Goal: Information Seeking & Learning: Learn about a topic

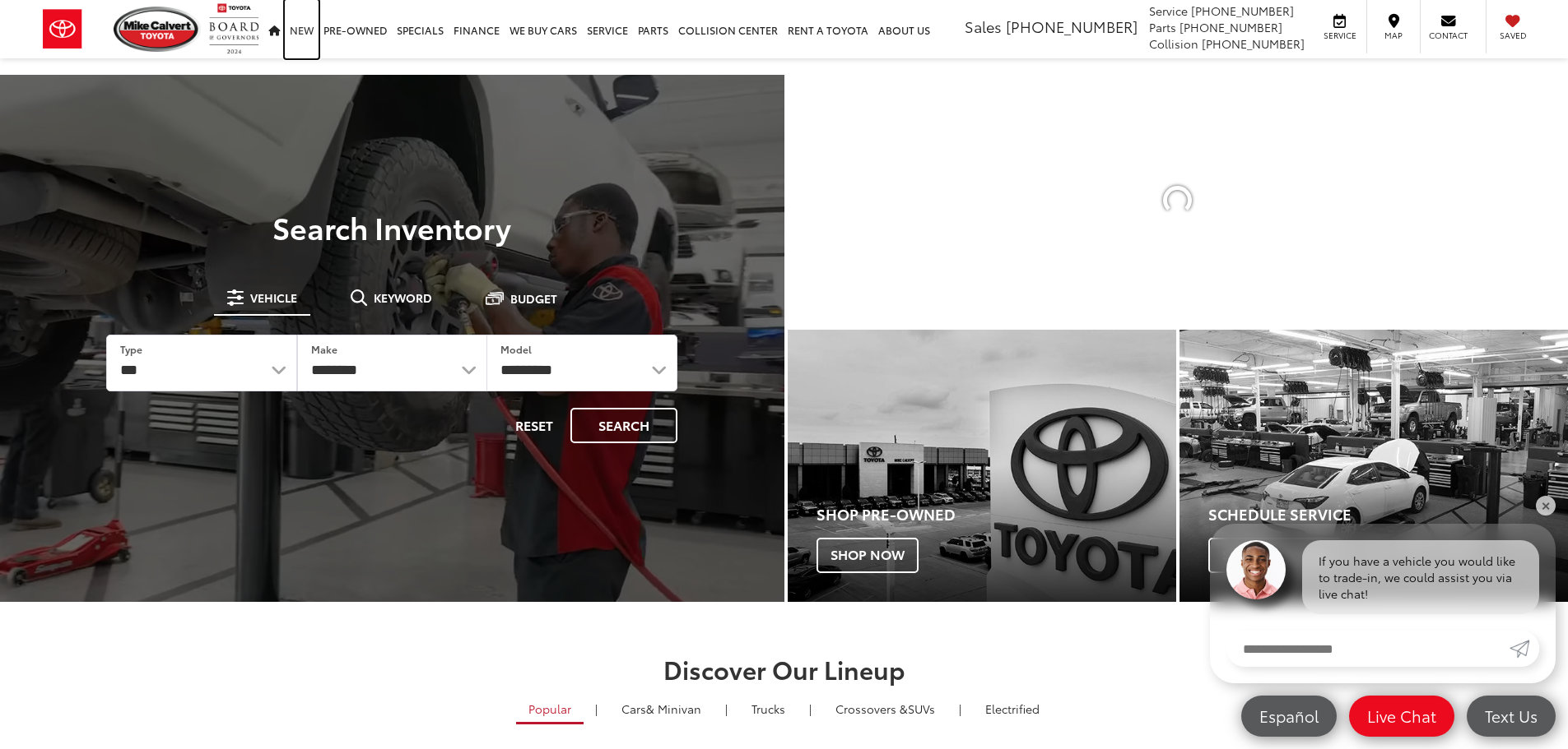
click at [301, 30] on link "New" at bounding box center [302, 29] width 34 height 58
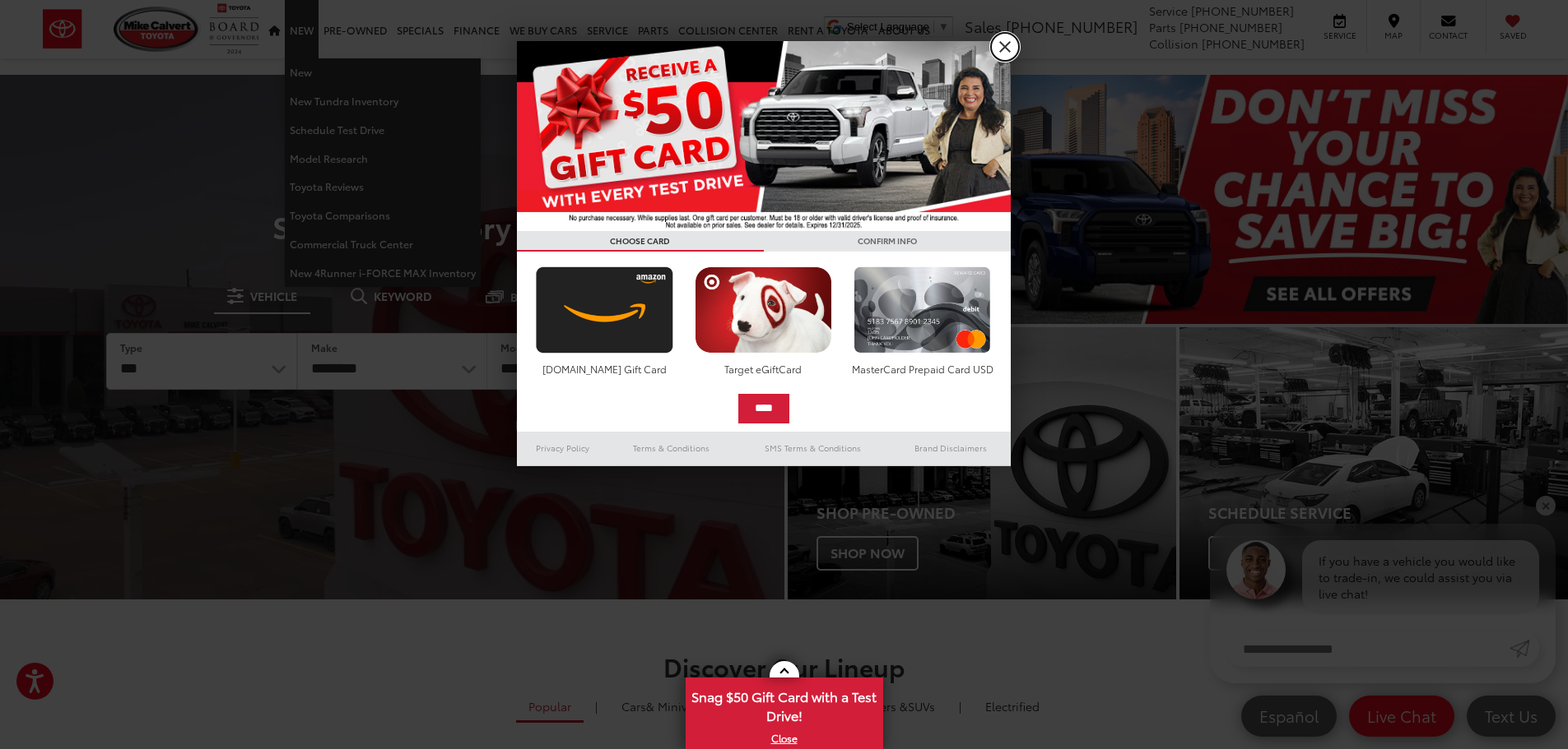
click at [1013, 43] on link "X" at bounding box center [1005, 47] width 28 height 28
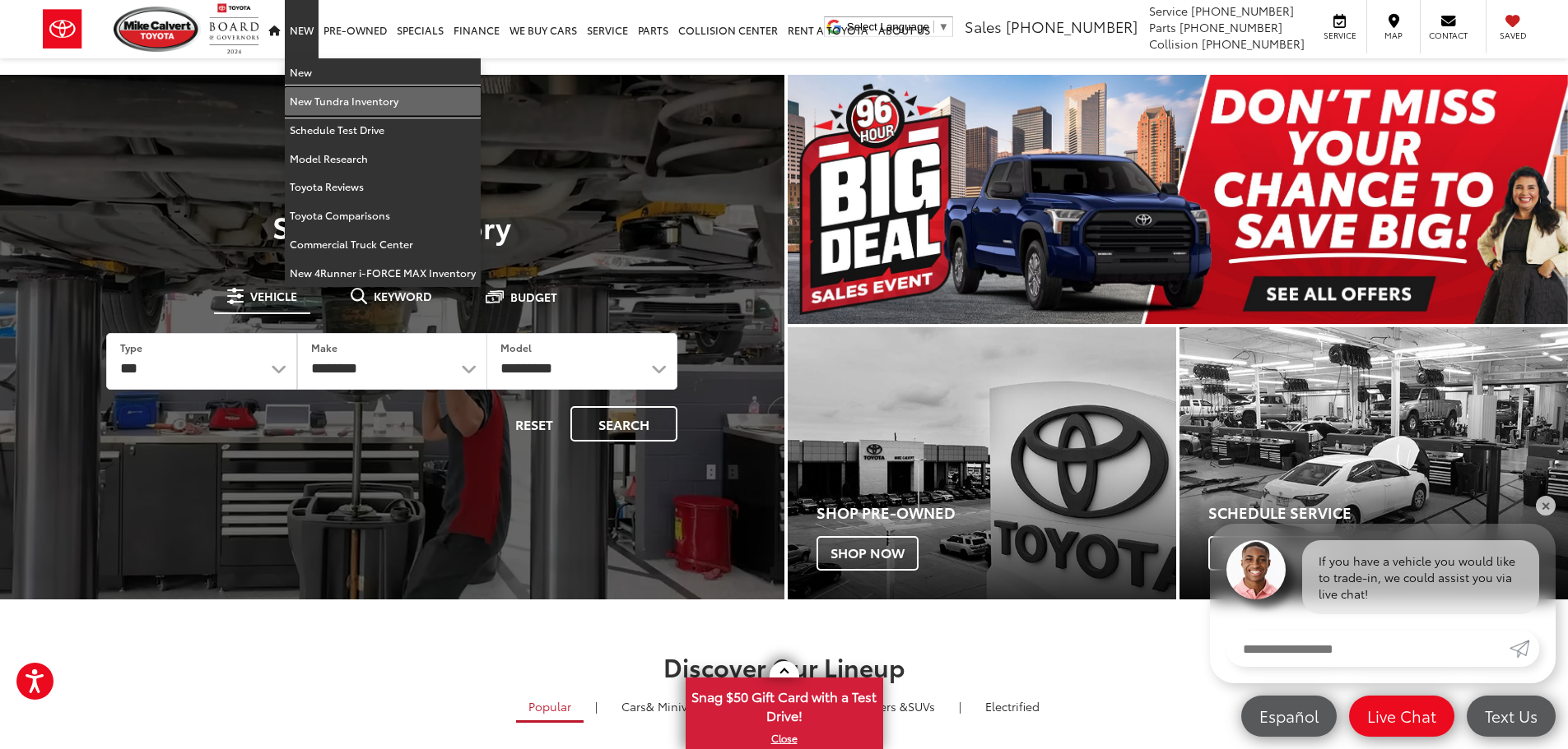
click at [335, 106] on link "New Tundra Inventory" at bounding box center [382, 102] width 196 height 29
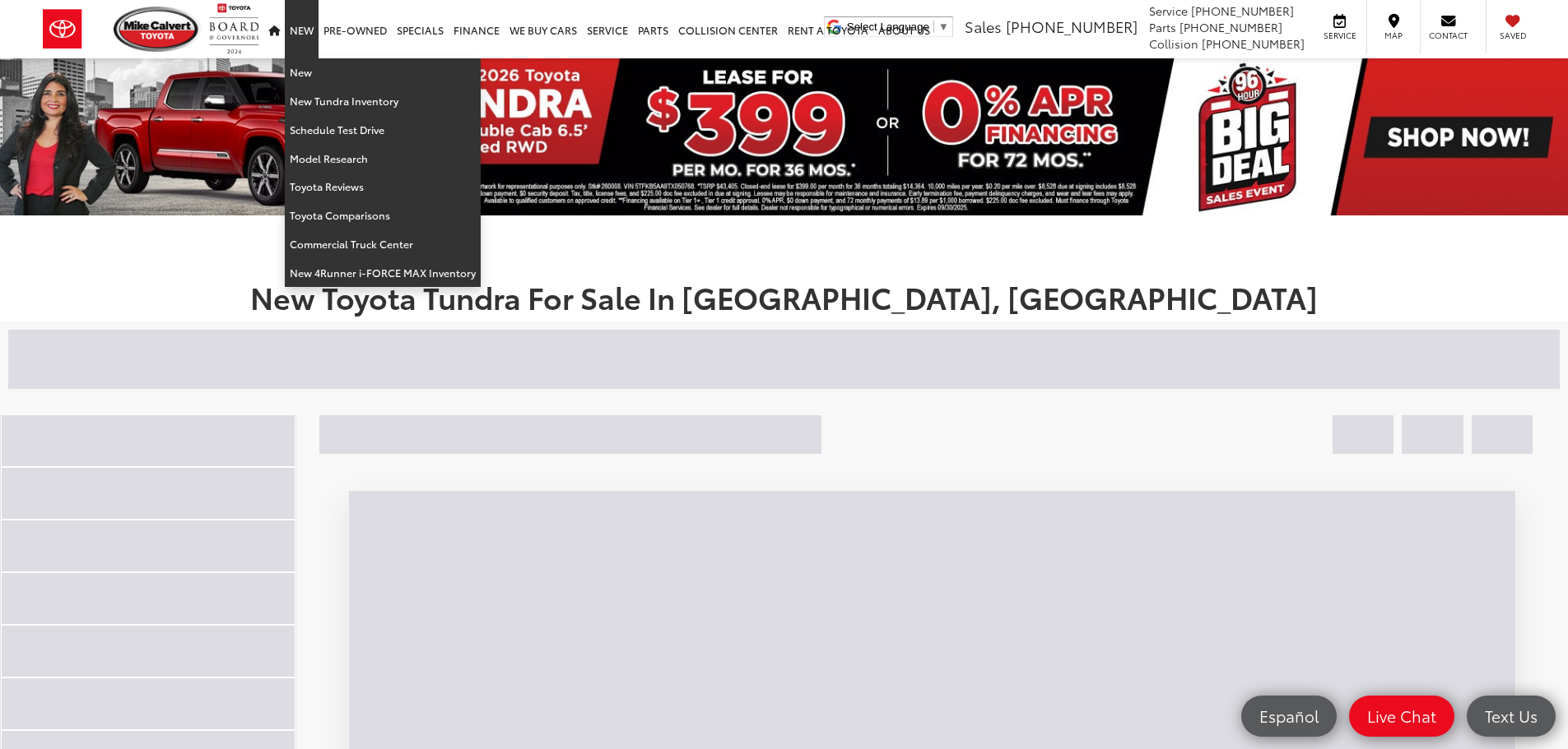
click at [306, 32] on link "New" at bounding box center [302, 29] width 34 height 58
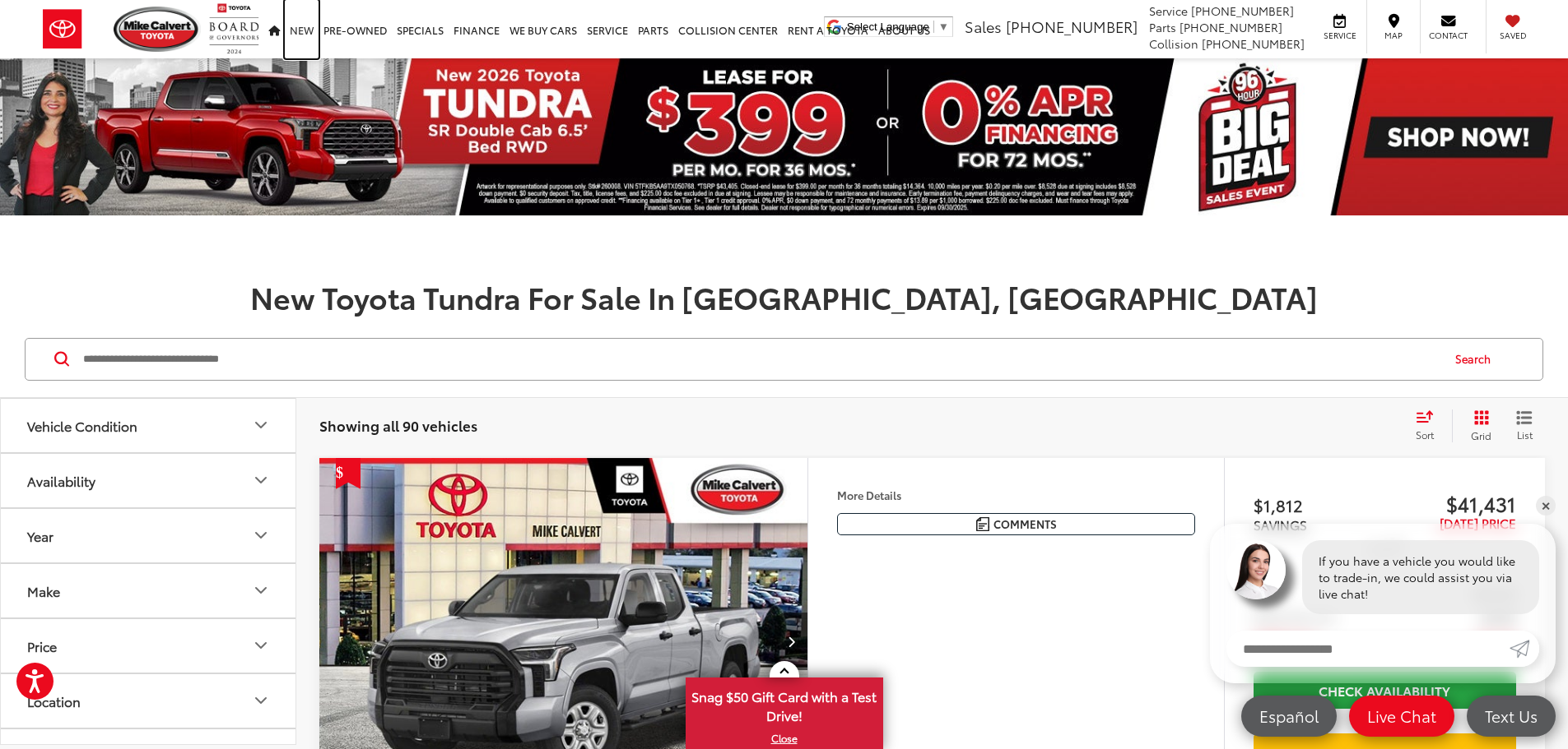
click at [301, 27] on link "New" at bounding box center [302, 29] width 34 height 58
click at [256, 480] on icon "Availability" at bounding box center [261, 480] width 19 height 19
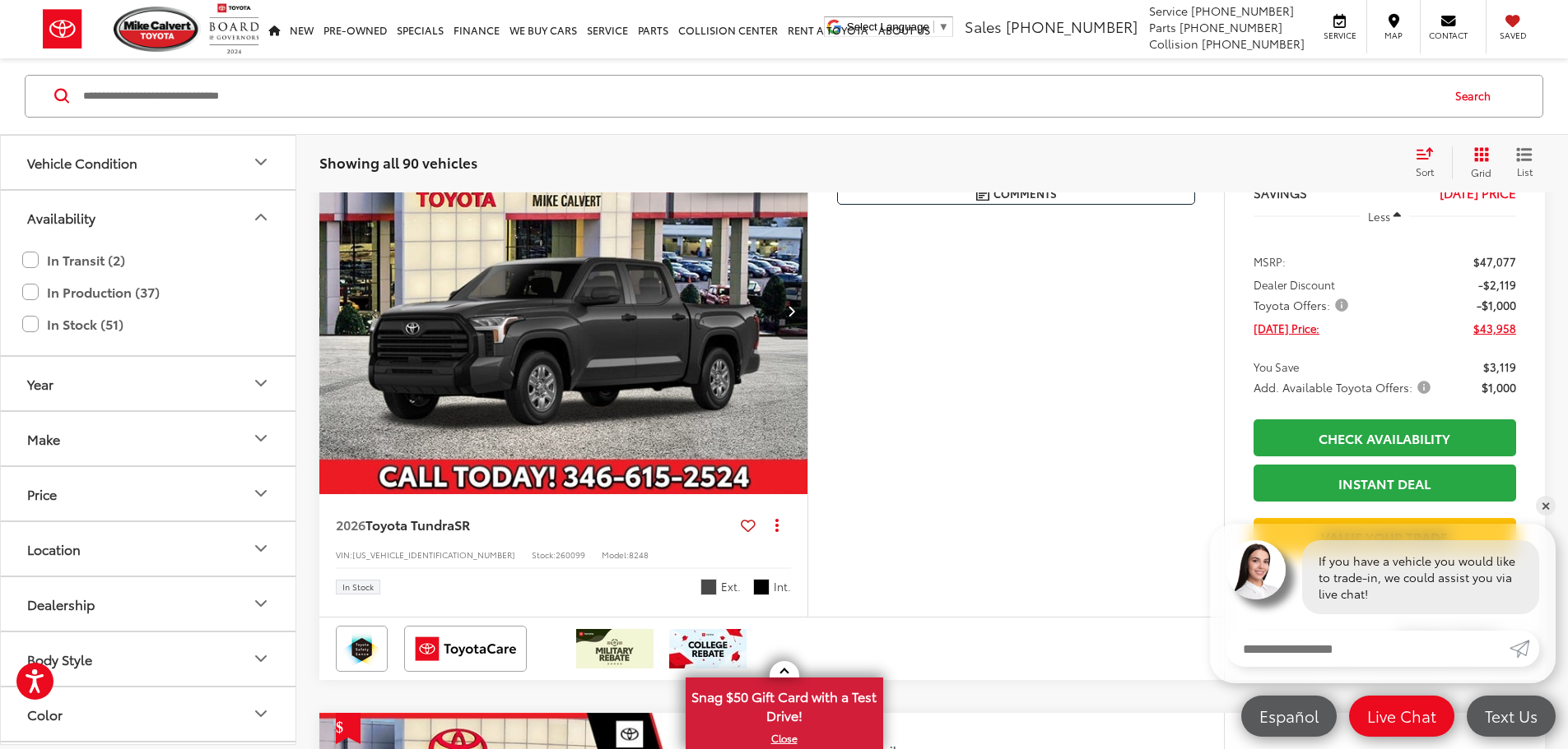
scroll to position [2796, 0]
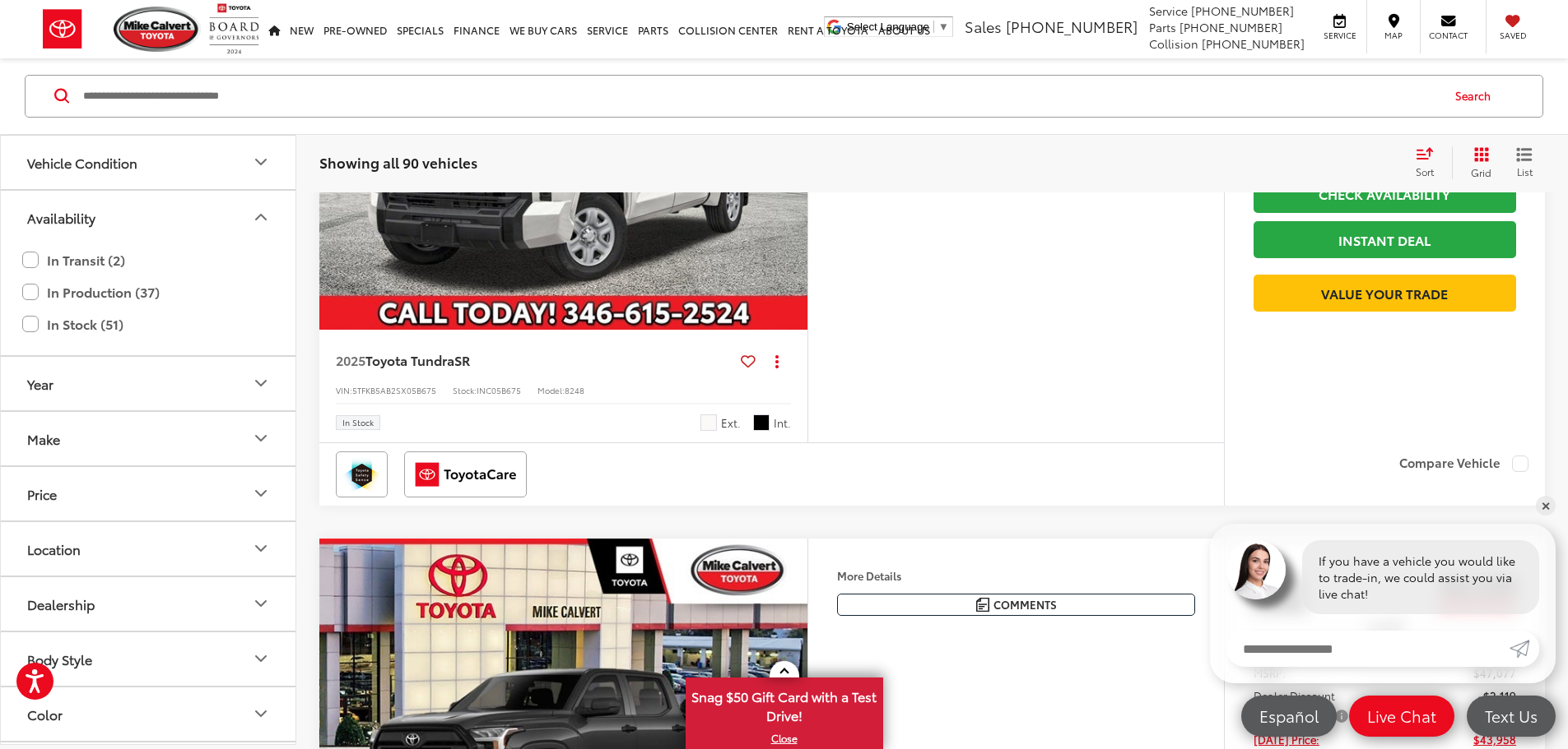
click at [262, 442] on icon "Make" at bounding box center [261, 439] width 19 height 19
click at [88, 516] on label "Toyota (90)" at bounding box center [74, 510] width 66 height 66
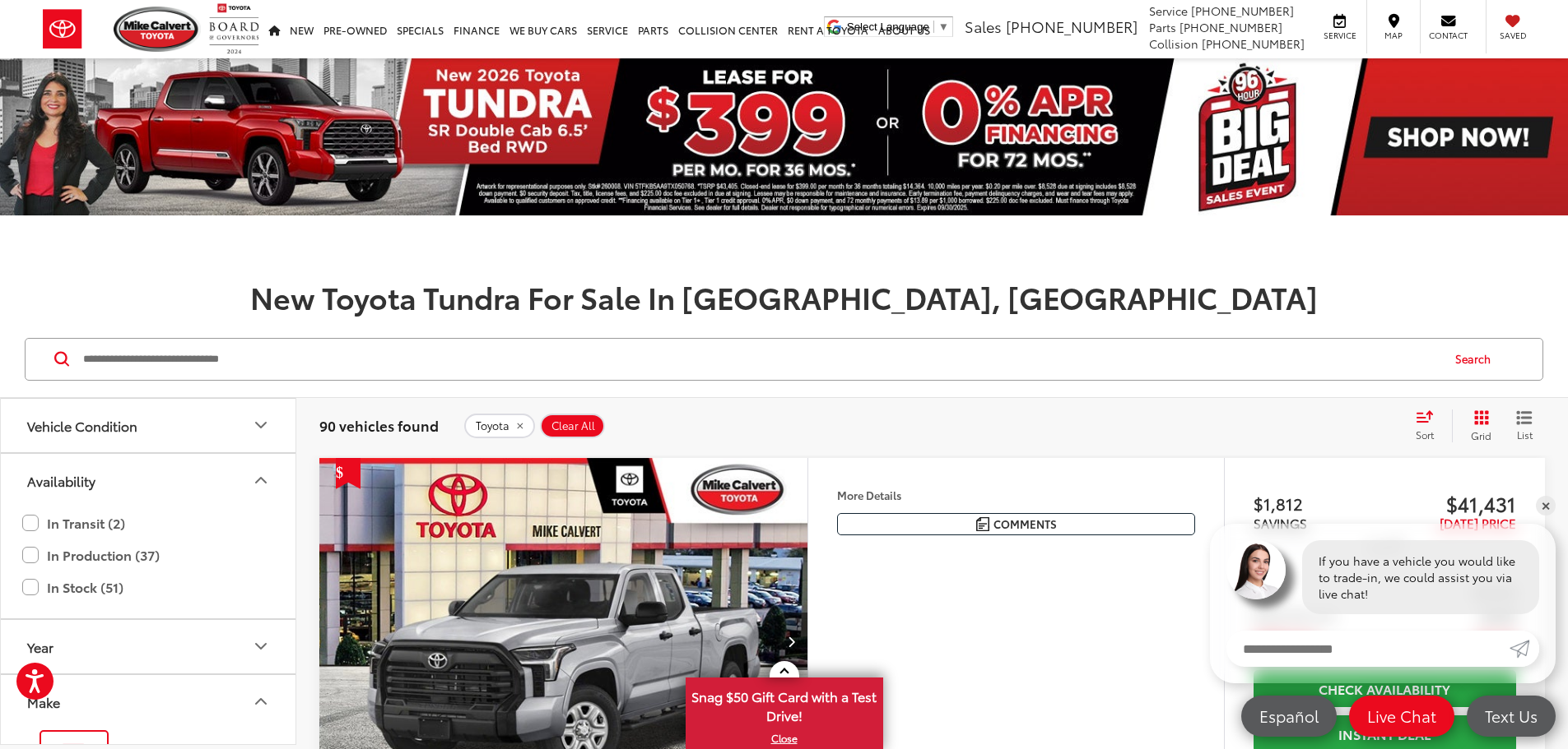
click at [266, 423] on icon "Vehicle Condition" at bounding box center [261, 425] width 19 height 19
click at [73, 473] on li "NEW" at bounding box center [63, 473] width 85 height 42
click at [196, 354] on input "Search by Make, Model, or Keyword" at bounding box center [760, 359] width 1358 height 40
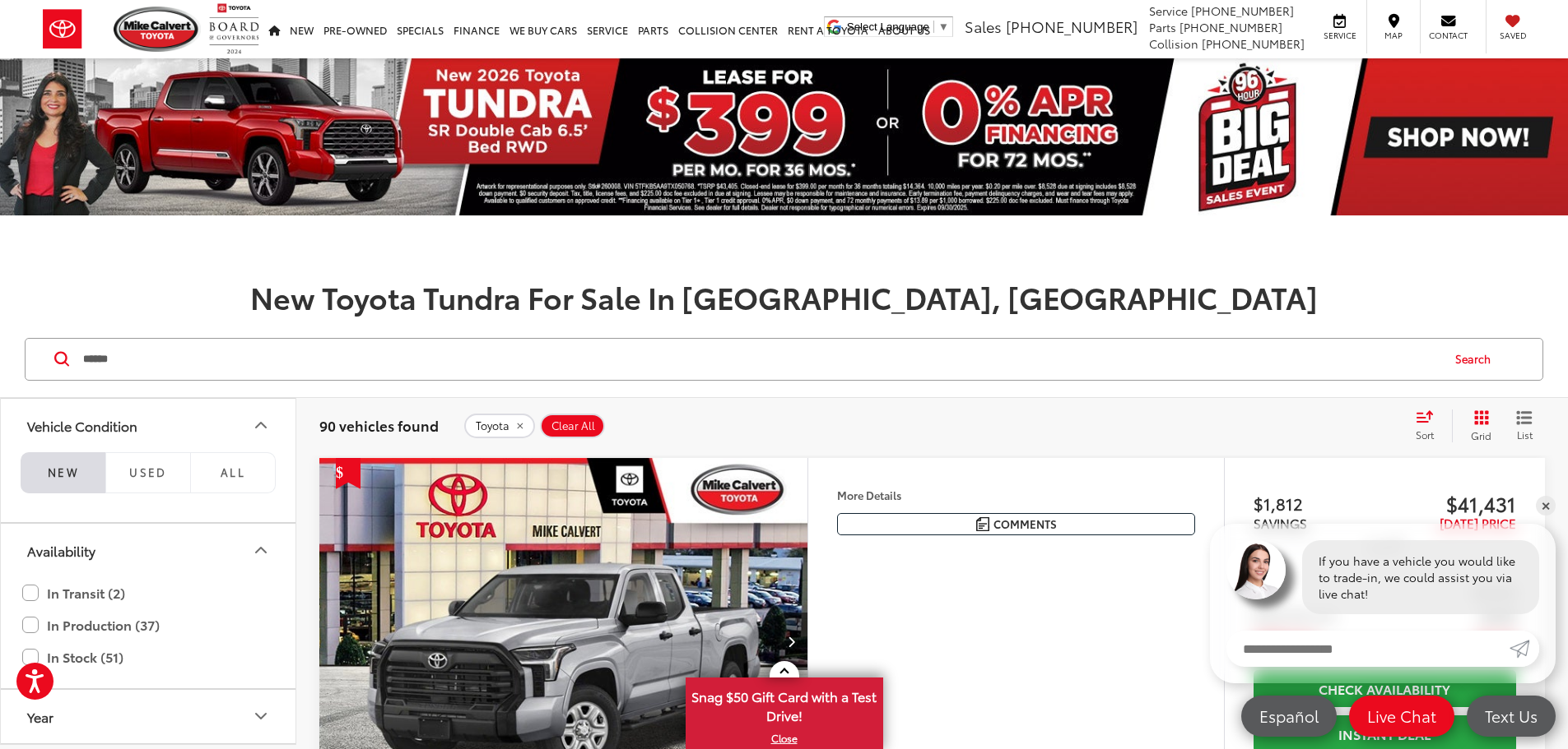
type input "******"
click at [1469, 364] on button "Search" at bounding box center [1477, 359] width 75 height 42
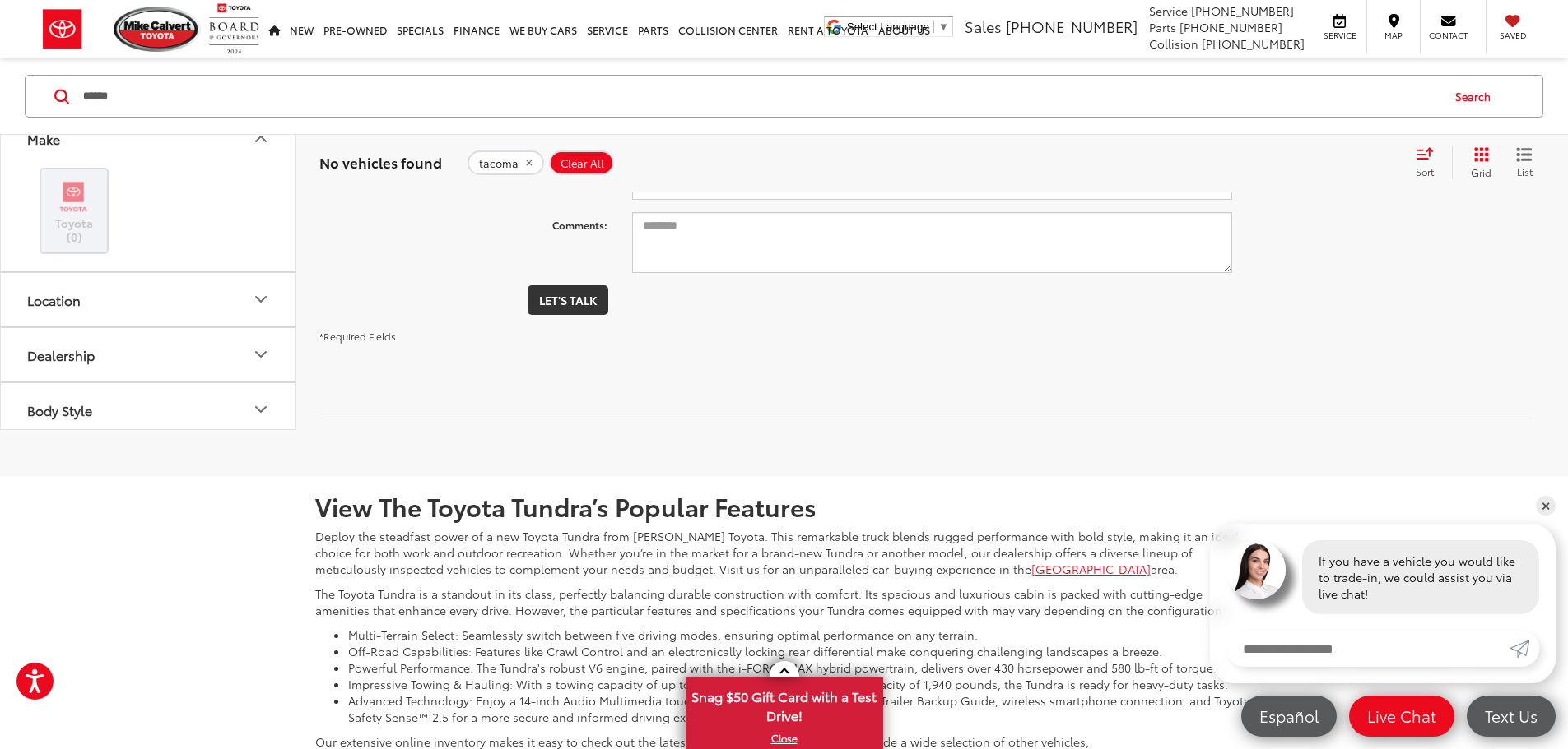
scroll to position [10, 0]
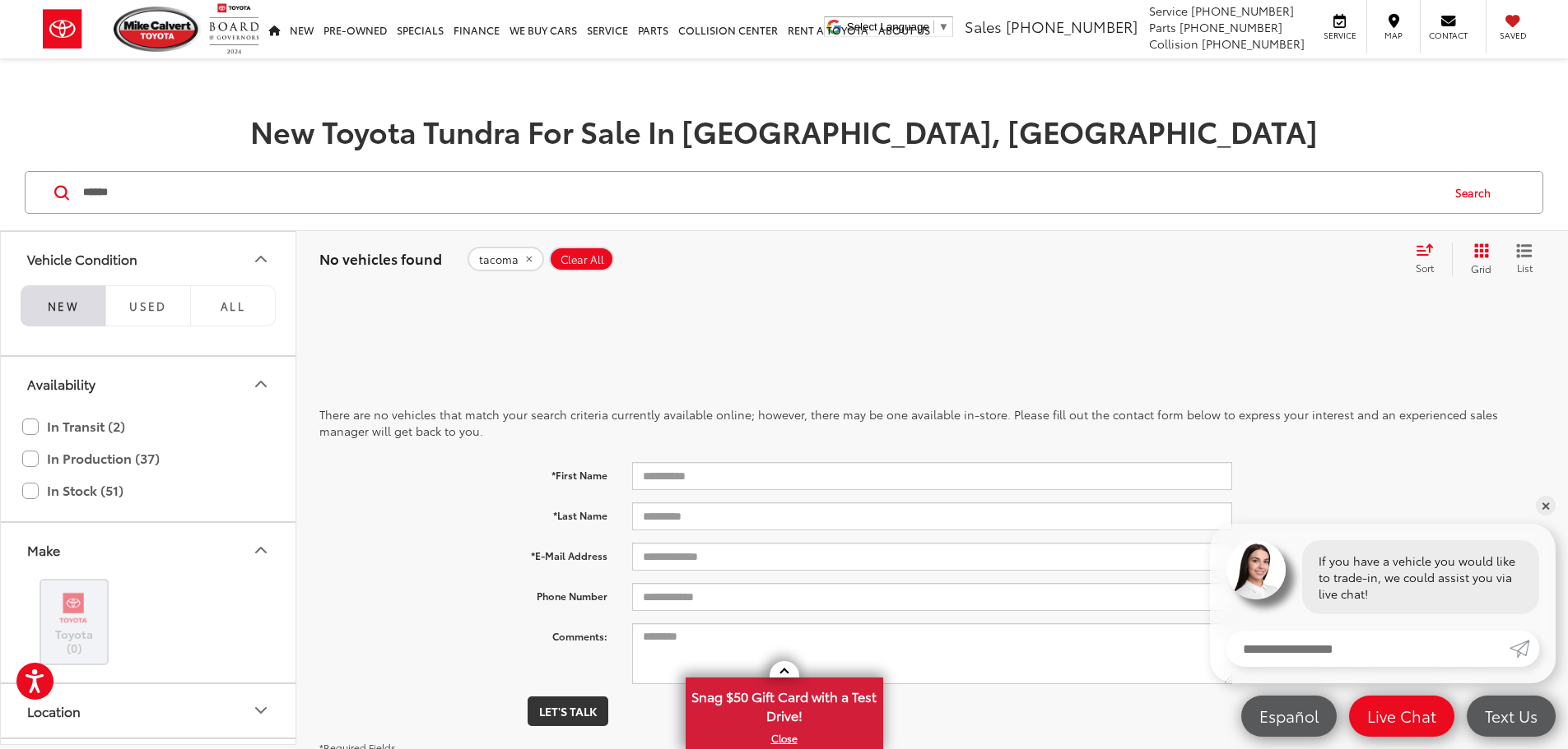
click at [591, 263] on span "Clear All" at bounding box center [581, 259] width 43 height 13
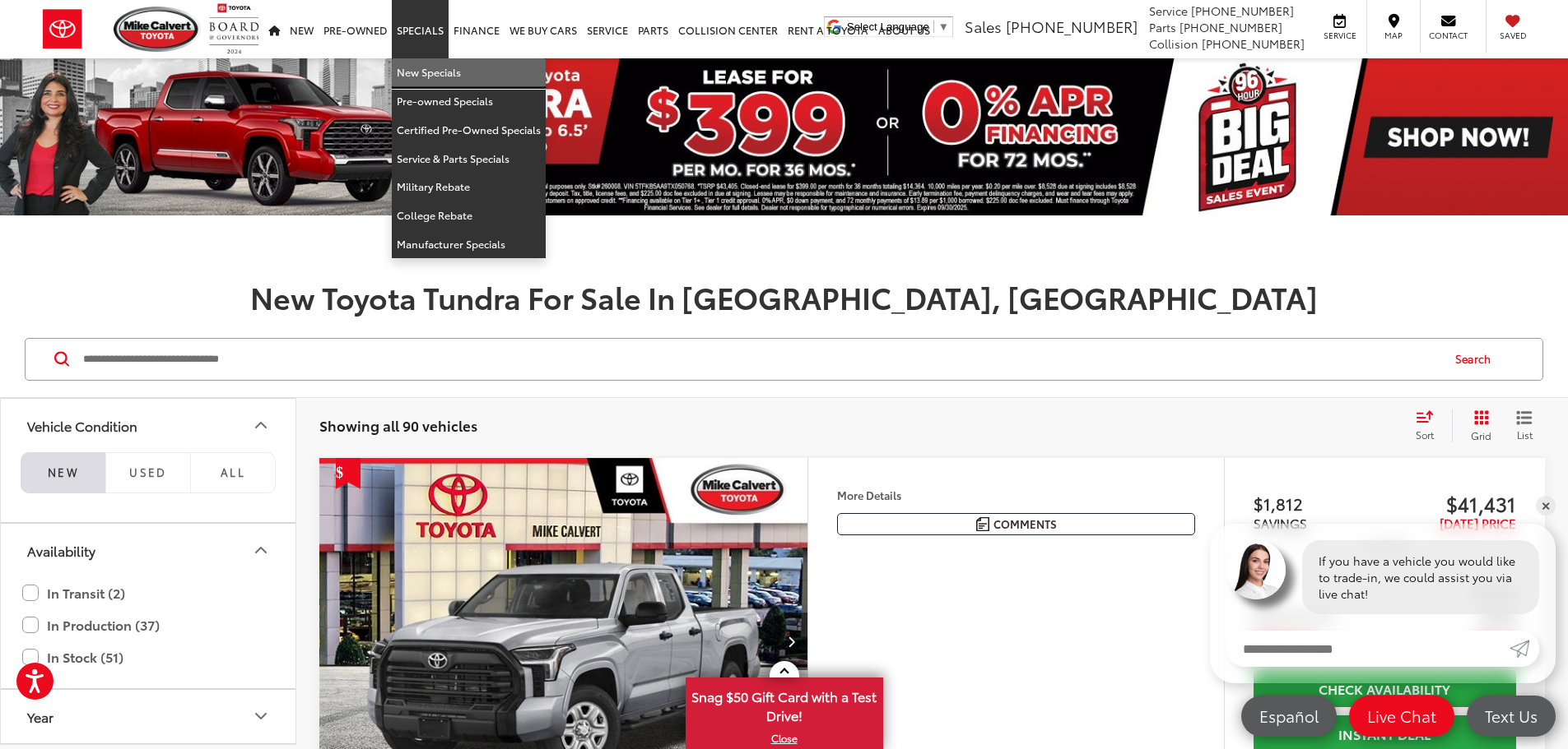
click at [423, 75] on link "New Specials" at bounding box center [469, 73] width 154 height 29
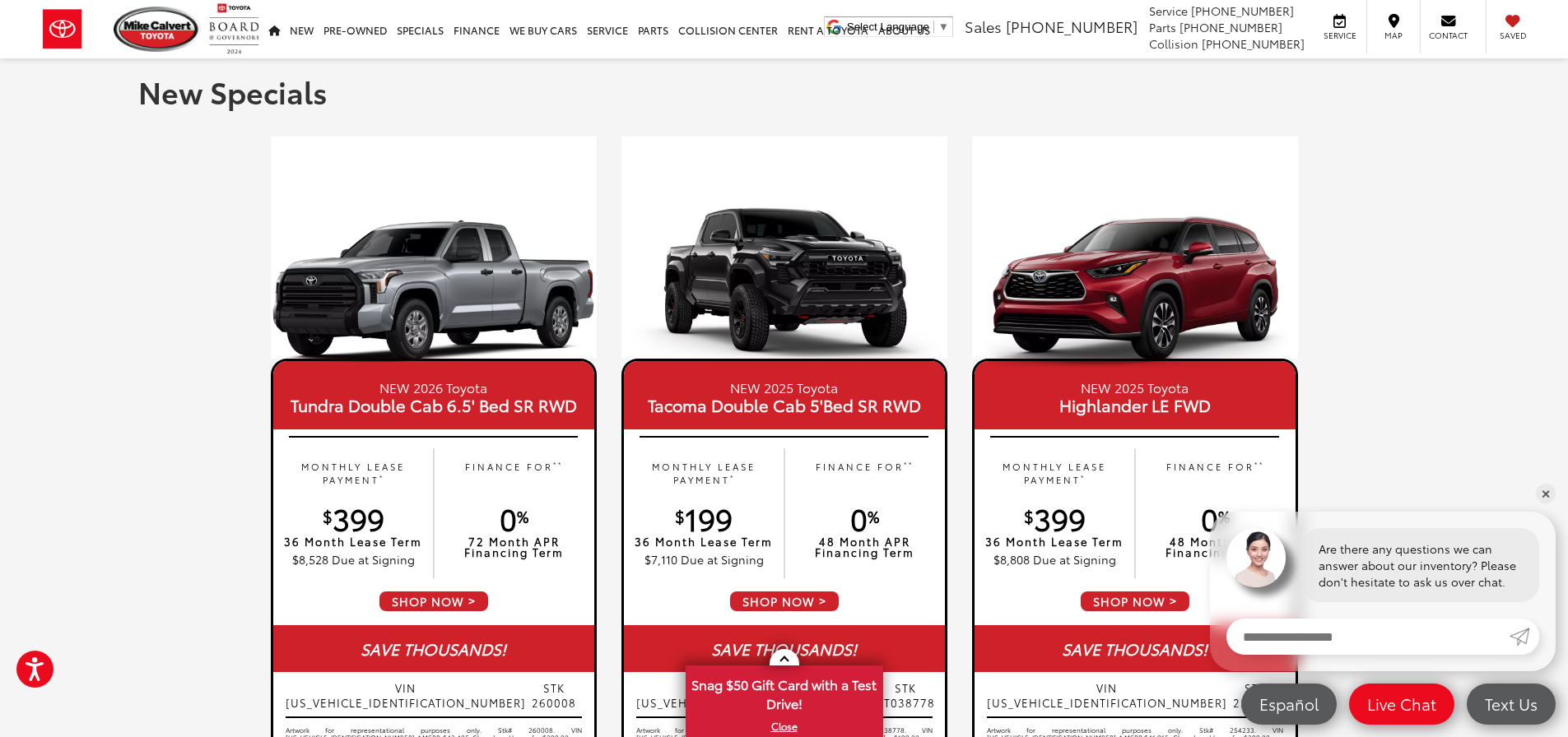
scroll to position [82, 0]
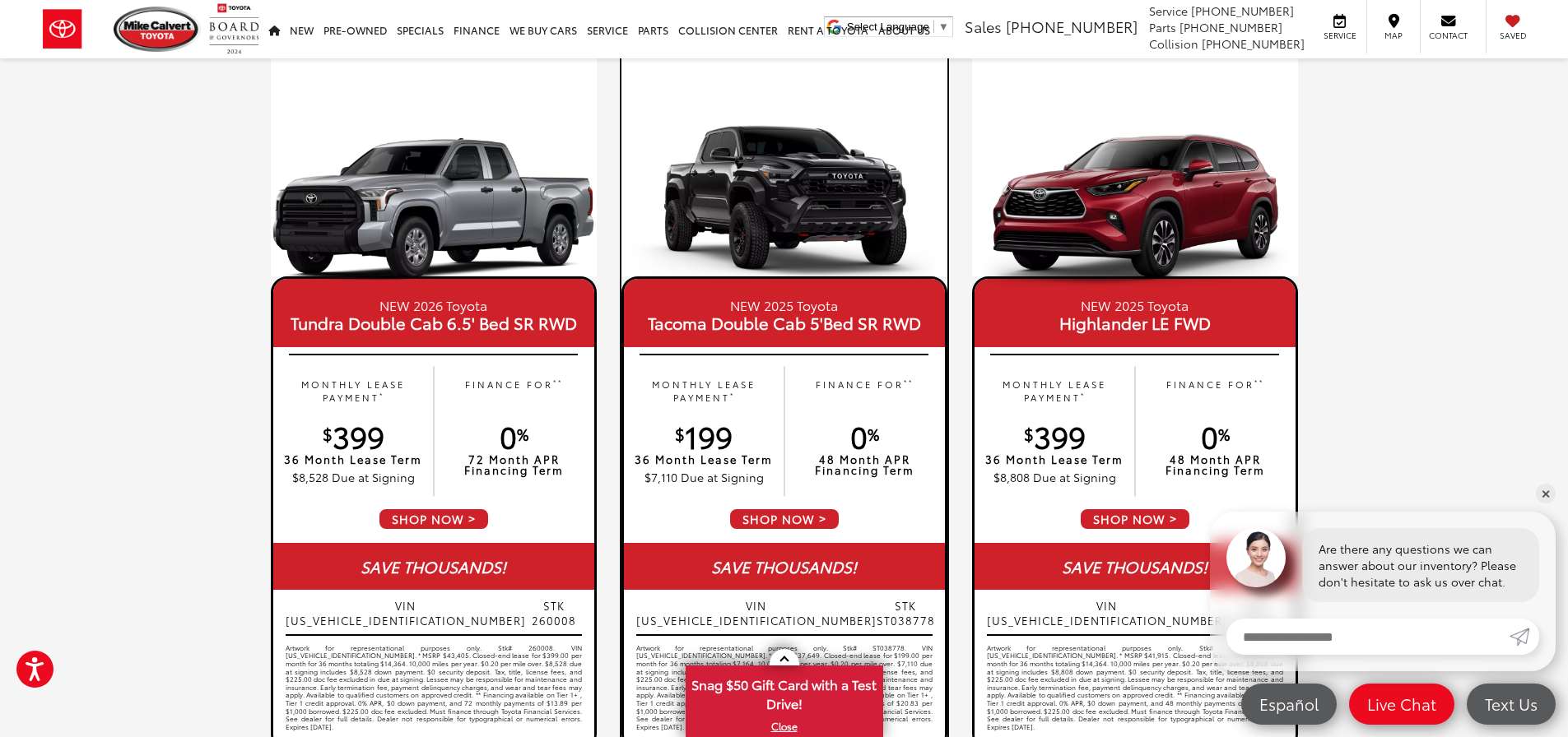
click at [783, 314] on span "Tacoma Double Cab 5'Bed SR RWD" at bounding box center [784, 322] width 296 height 17
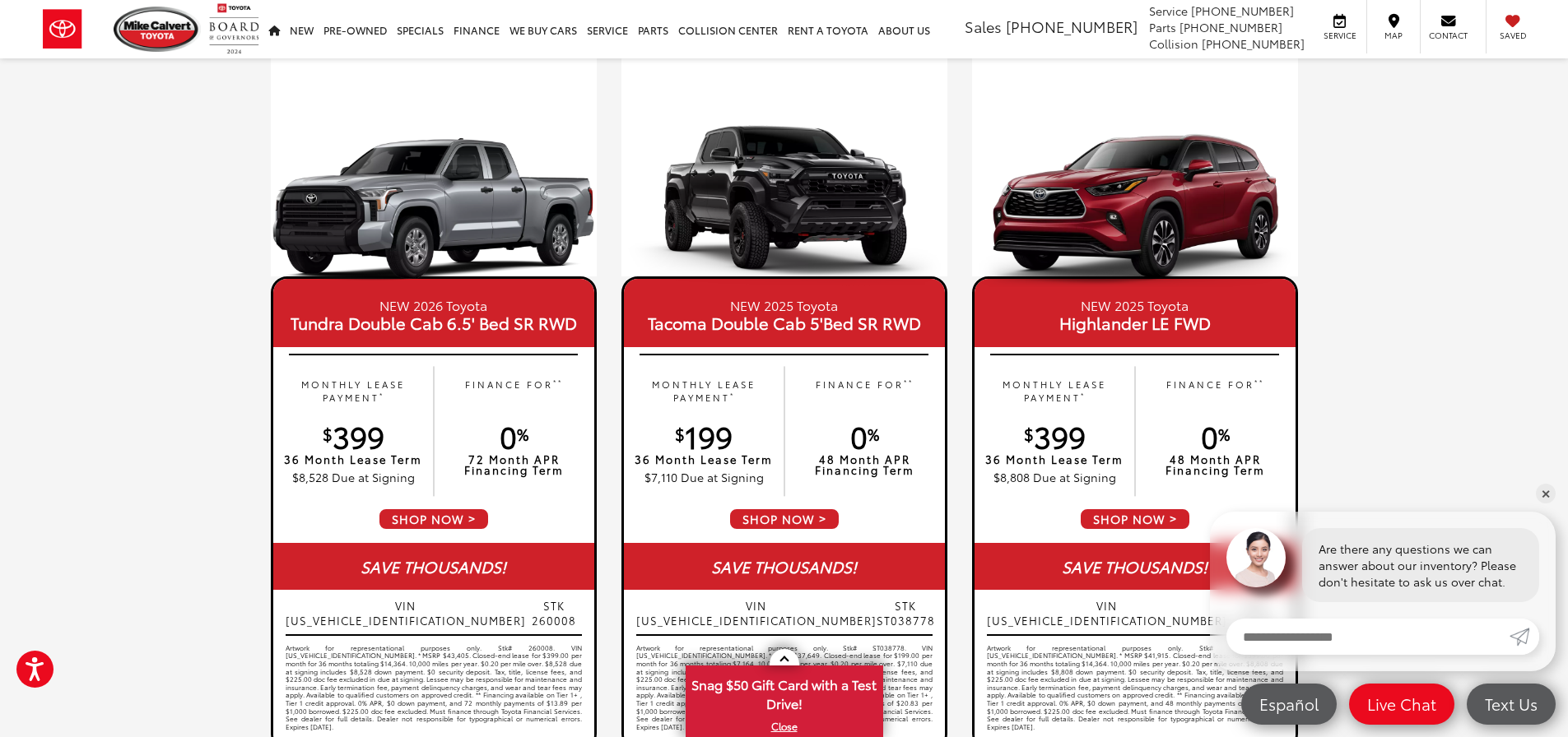
scroll to position [329, 0]
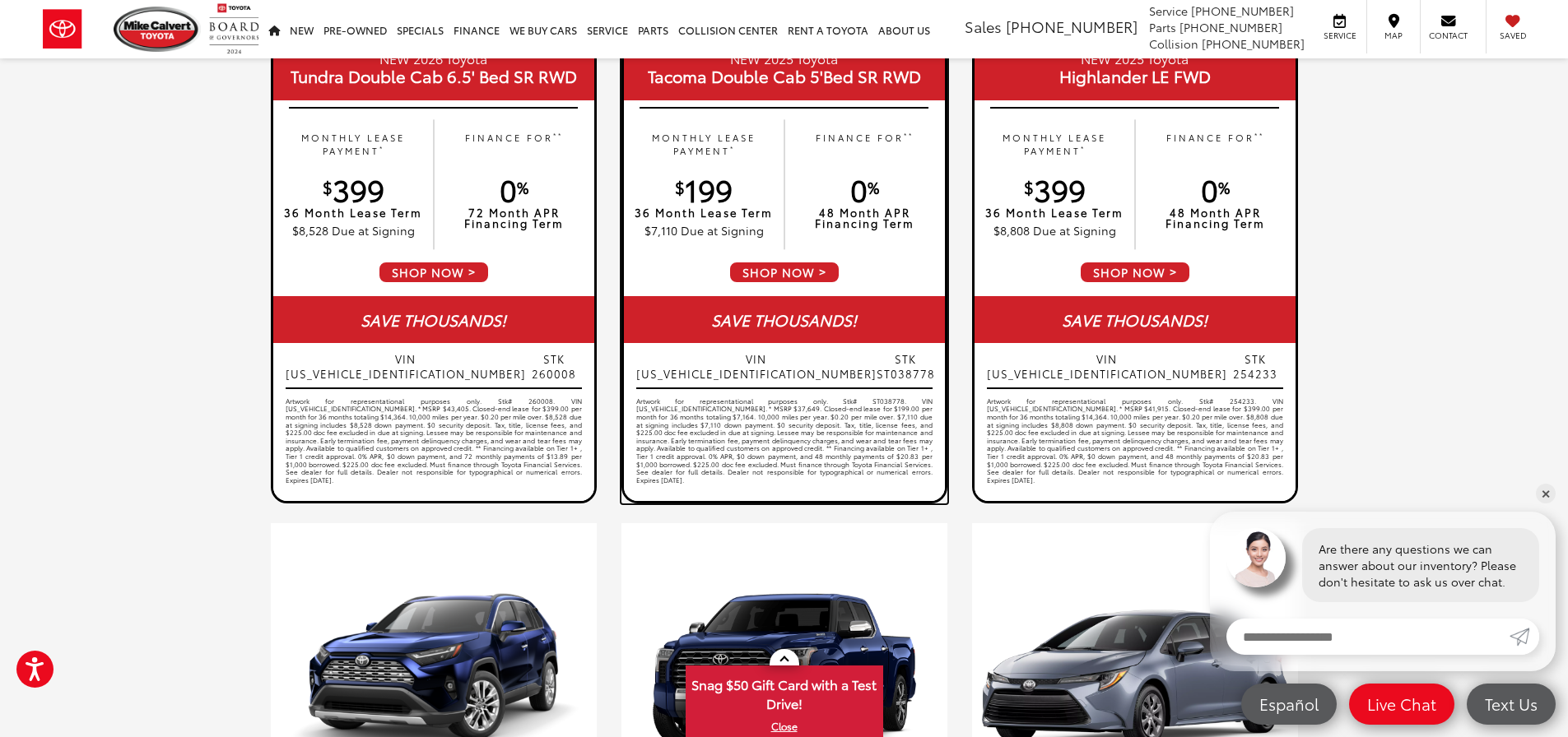
click at [777, 277] on span "SHOP NOW" at bounding box center [784, 273] width 111 height 23
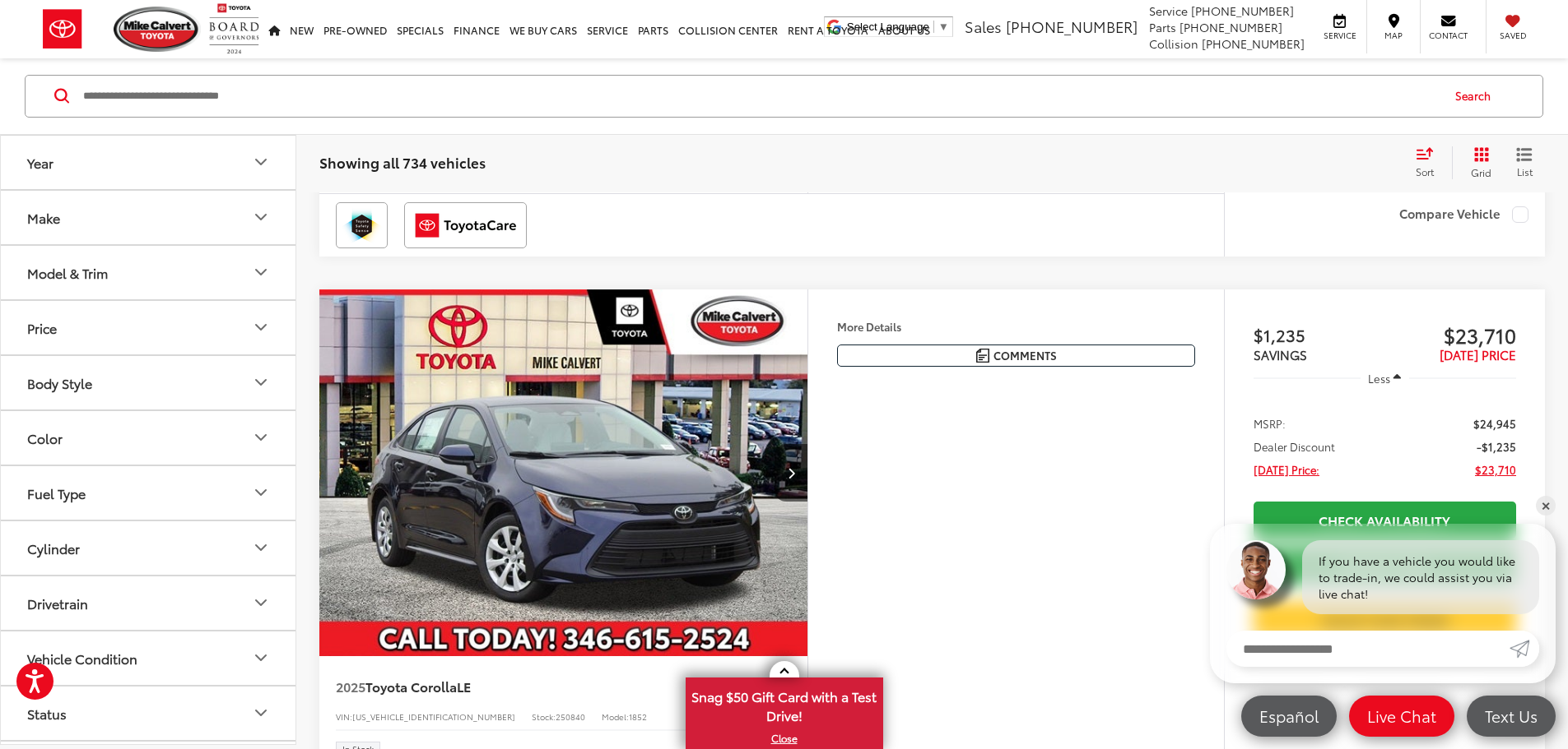
scroll to position [4689, 0]
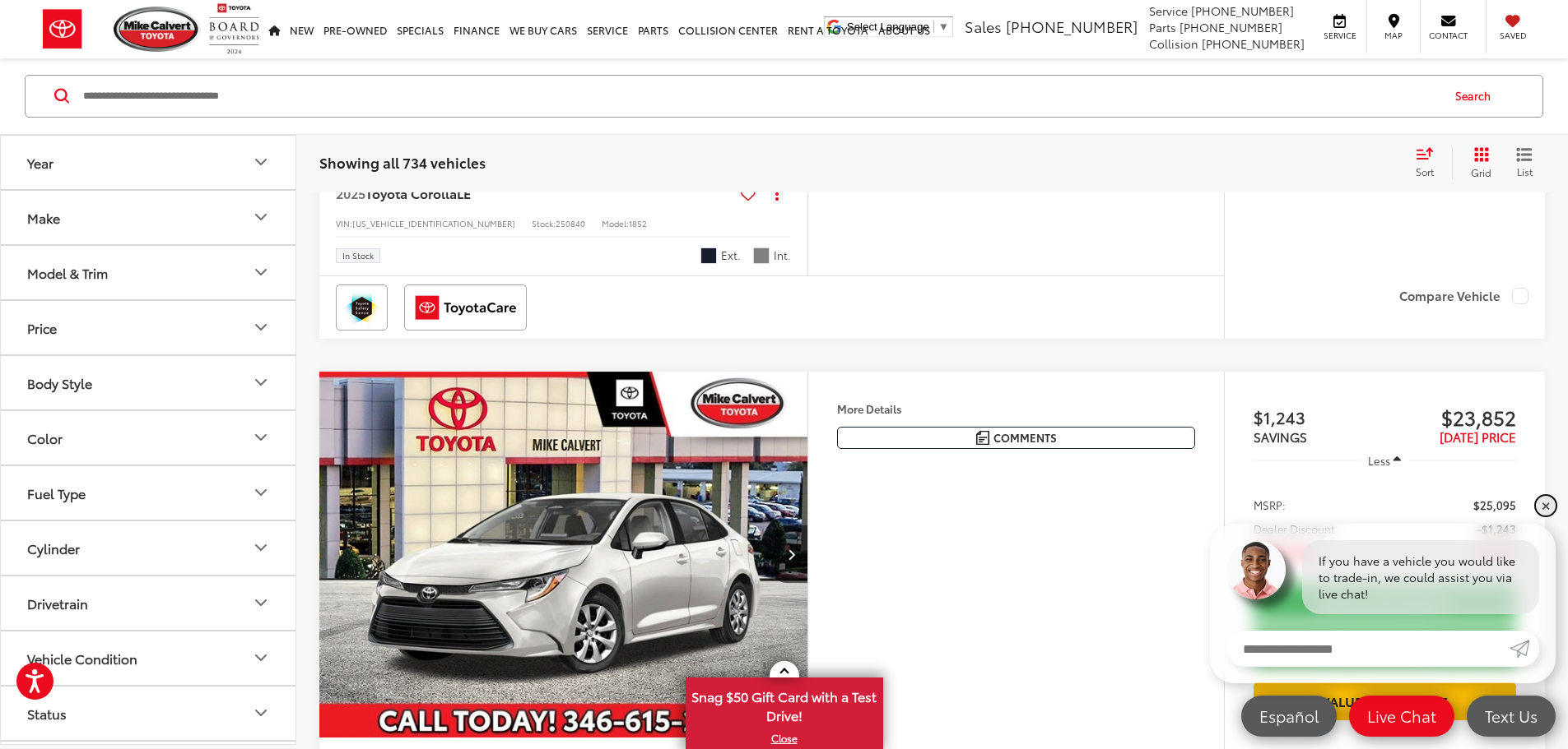
click at [1547, 505] on link "✕" at bounding box center [1546, 506] width 19 height 19
